Goal: Register for event/course

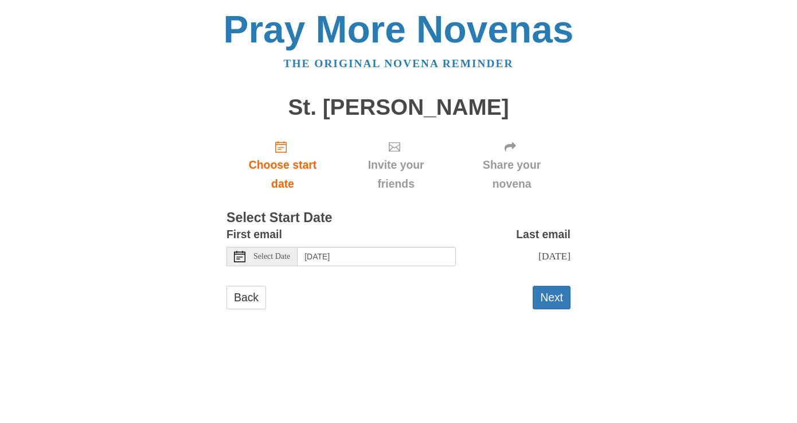
click at [279, 258] on span "Select Date" at bounding box center [272, 256] width 37 height 8
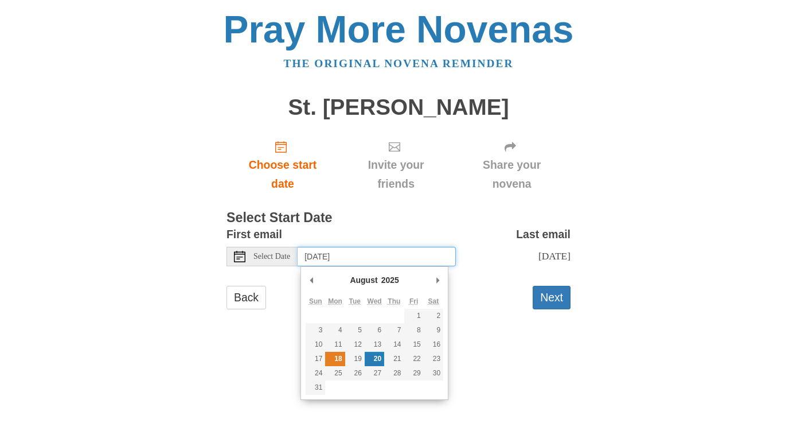
type input "Monday, August 18th"
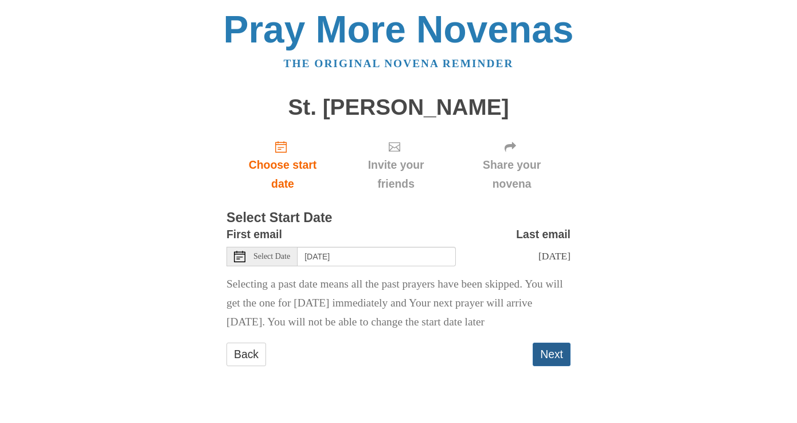
click at [554, 360] on button "Next" at bounding box center [552, 355] width 38 height 24
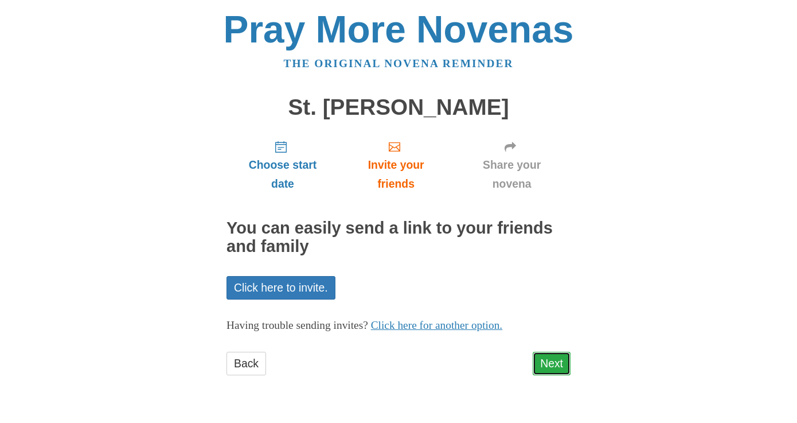
click at [558, 365] on link "Next" at bounding box center [552, 364] width 38 height 24
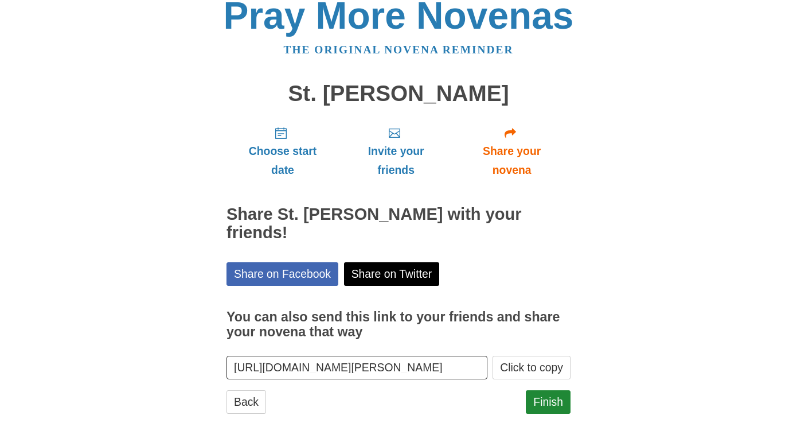
scroll to position [20, 0]
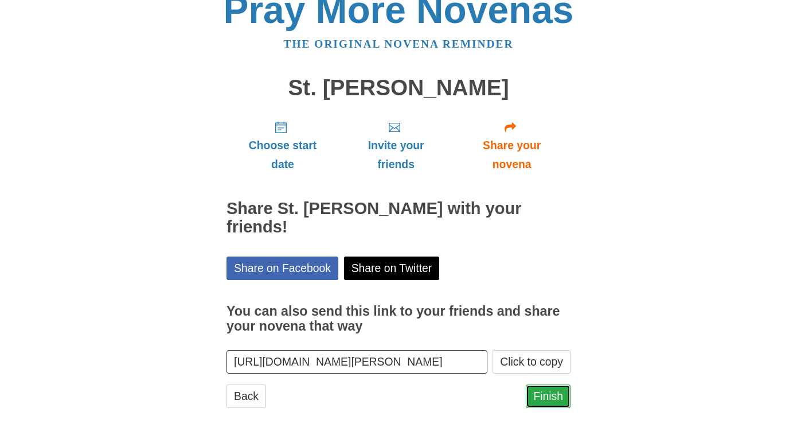
click at [564, 384] on link "Finish" at bounding box center [548, 396] width 45 height 24
